Goal: Transaction & Acquisition: Purchase product/service

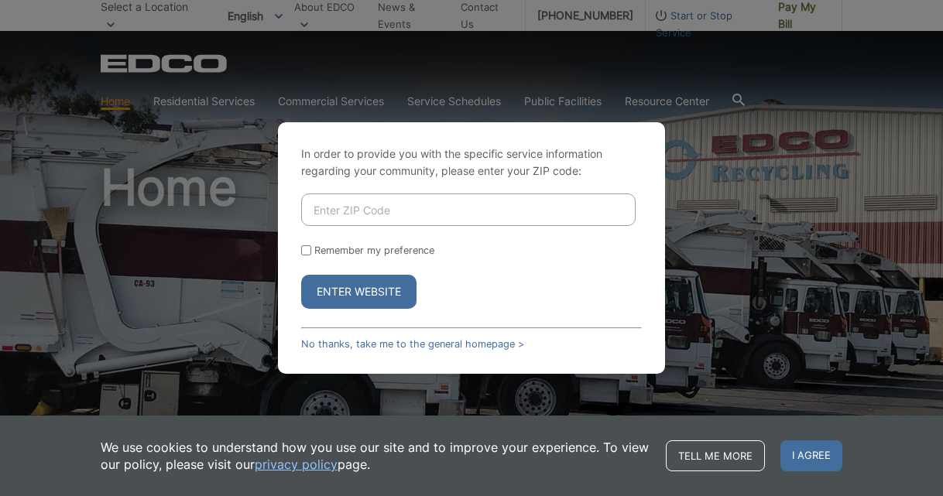
click at [330, 207] on input "Enter ZIP Code" at bounding box center [468, 209] width 334 height 33
type input "92083"
click at [358, 292] on button "Enter Website" at bounding box center [358, 292] width 115 height 34
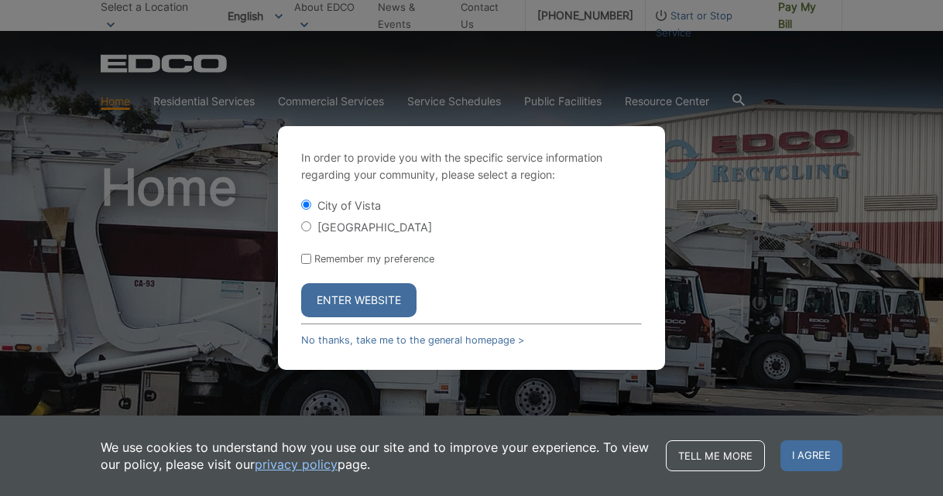
click at [331, 303] on button "Enter Website" at bounding box center [358, 300] width 115 height 34
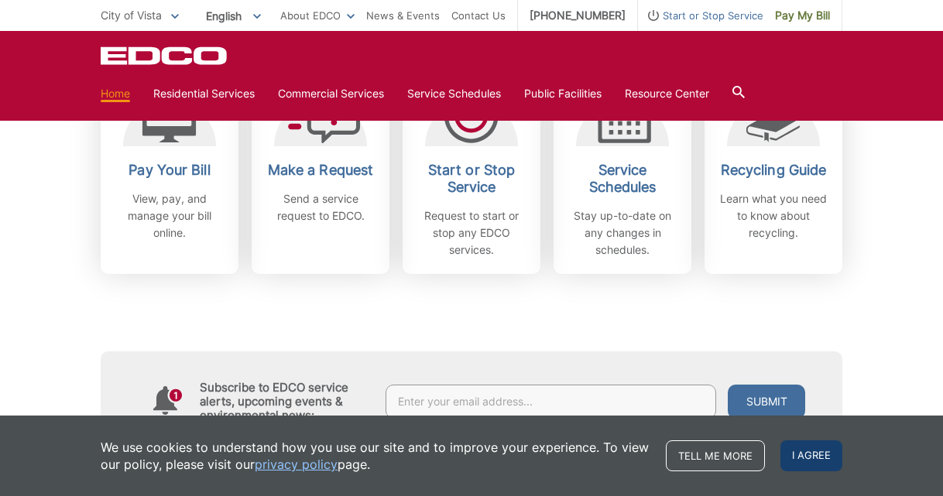
scroll to position [505, 0]
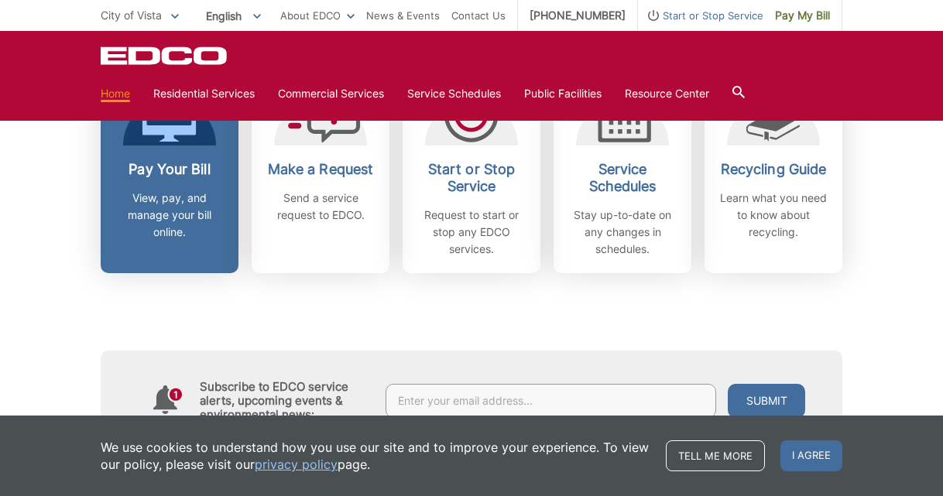
click at [169, 172] on h2 "Pay Your Bill" at bounding box center [169, 169] width 115 height 17
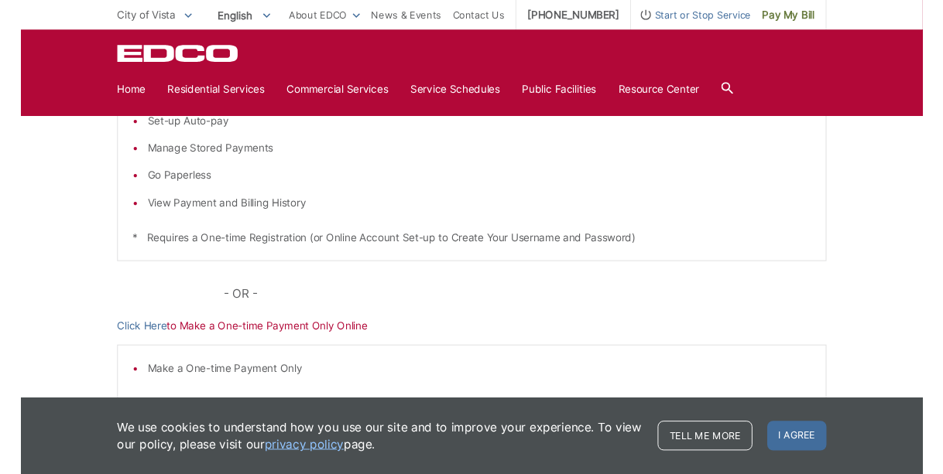
scroll to position [348, 0]
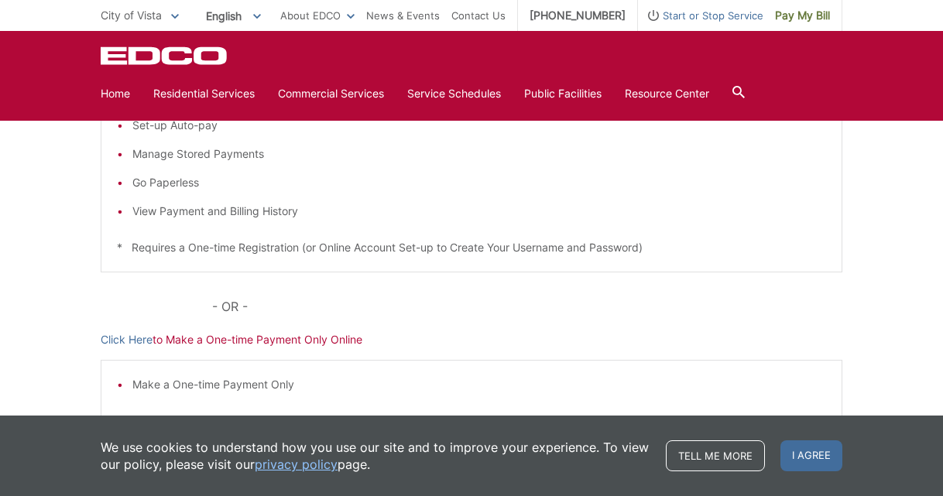
click at [210, 342] on p "Click Here to Make a One-time Payment Only Online" at bounding box center [471, 339] width 741 height 17
click at [129, 336] on link "Click Here" at bounding box center [127, 339] width 52 height 17
